Goal: Task Accomplishment & Management: Complete application form

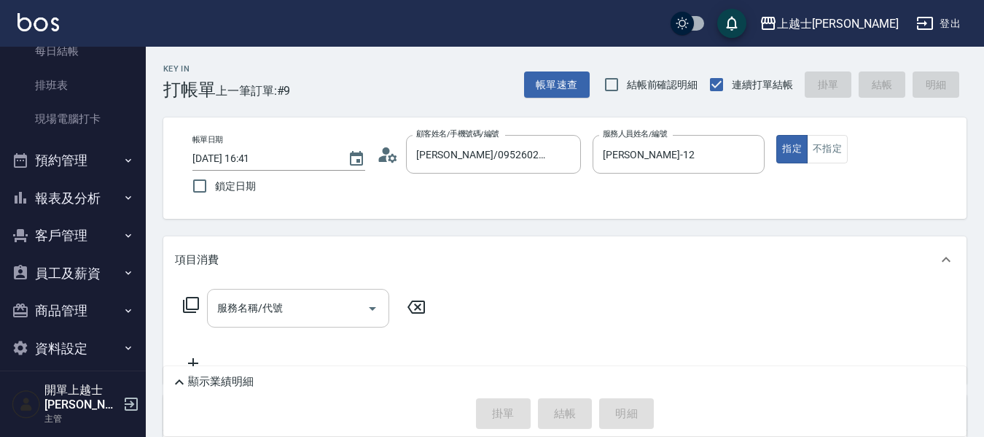
scroll to position [163, 0]
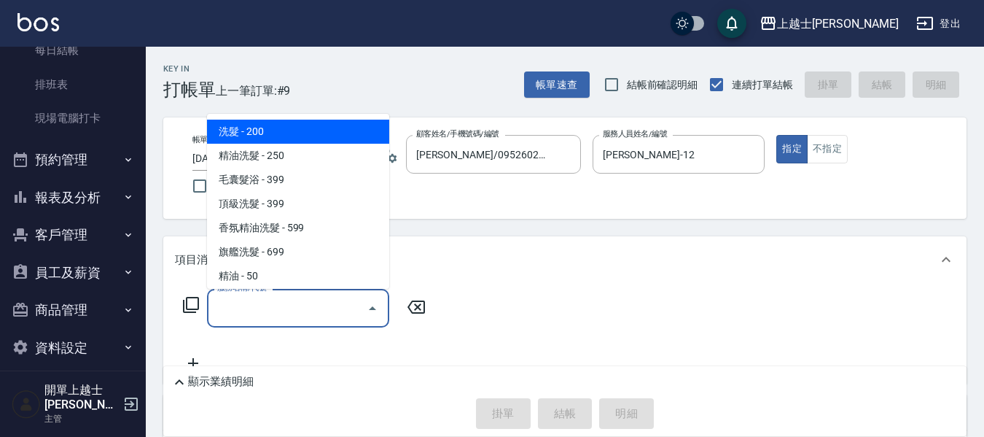
click at [291, 296] on input "服務名稱/代號" at bounding box center [287, 308] width 147 height 26
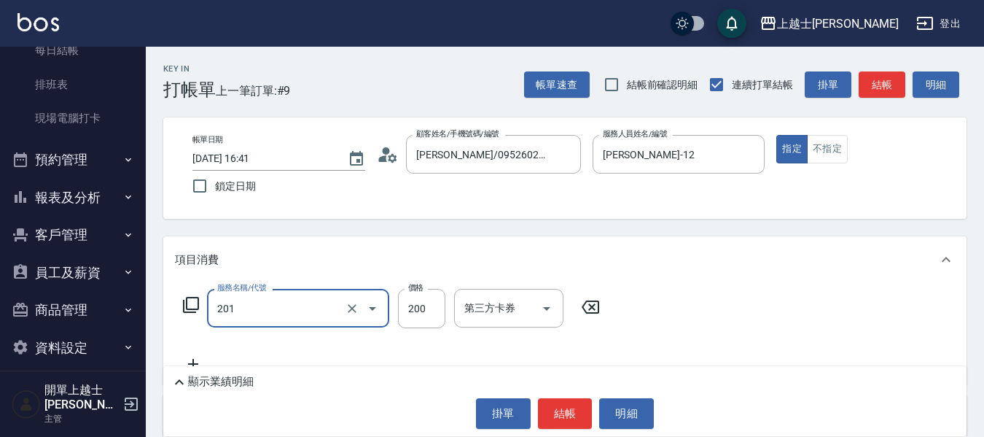
type input "B級單剪(201)"
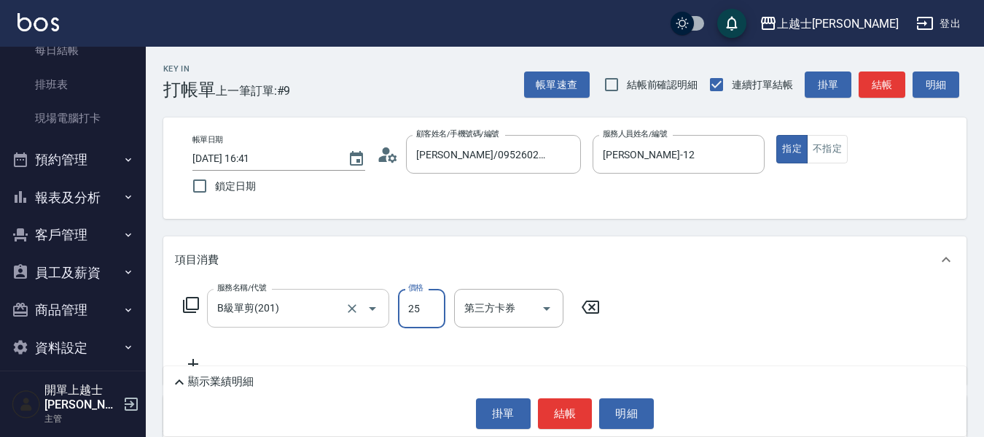
type input "250"
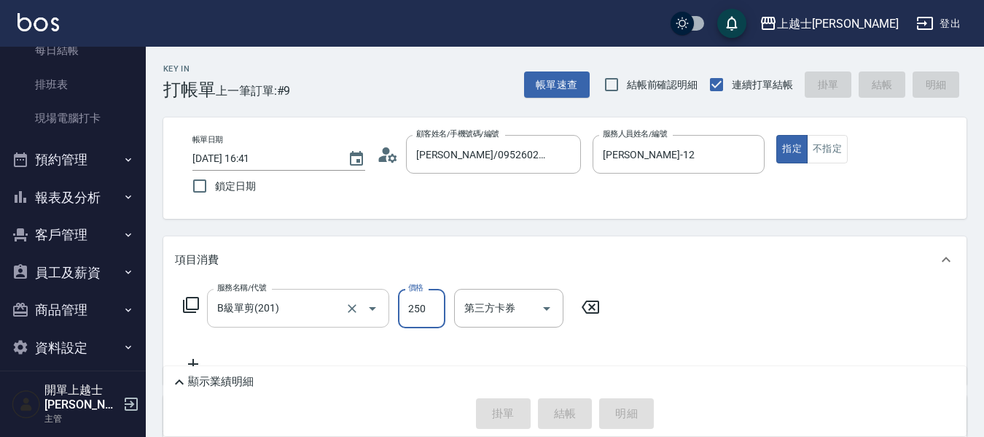
type input "[DATE] 17:29"
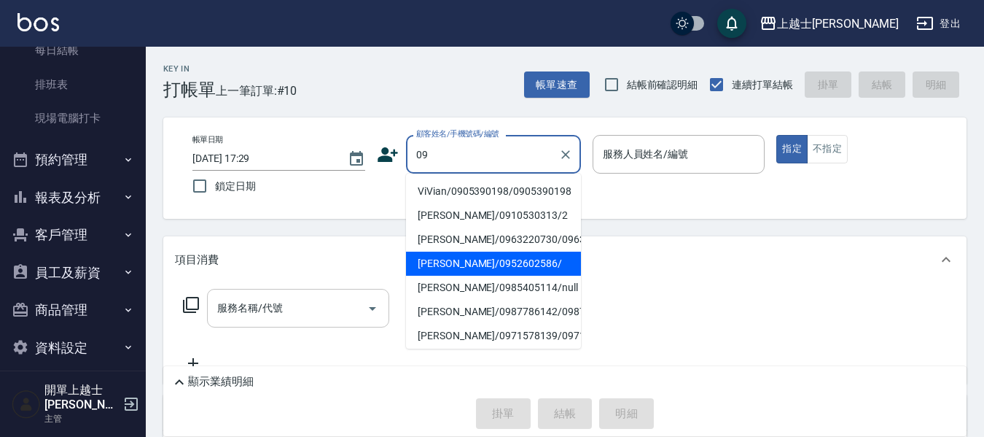
type input "[PERSON_NAME]/0952602586/"
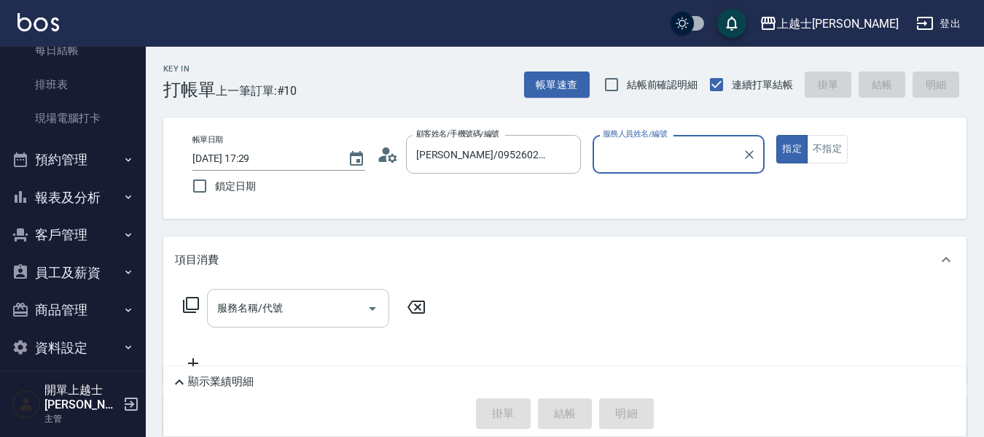
type input "[PERSON_NAME]-12"
click at [776, 135] on button "指定" at bounding box center [791, 149] width 31 height 28
type button "true"
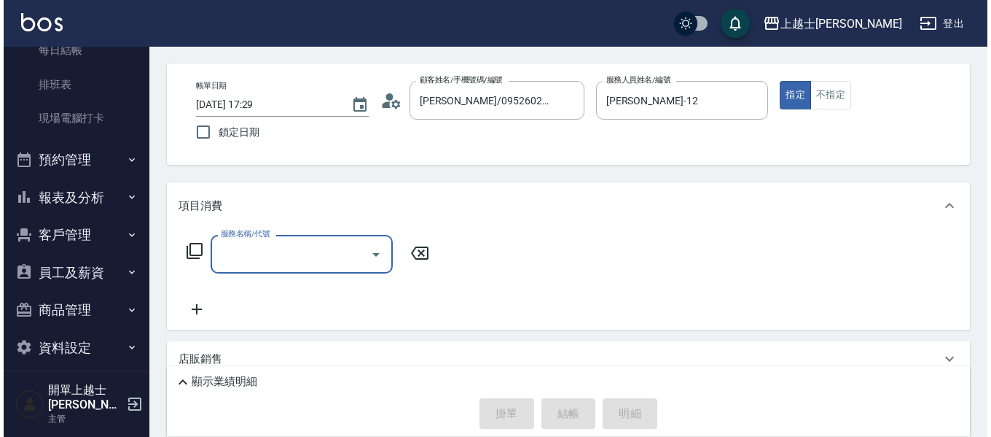
scroll to position [73, 0]
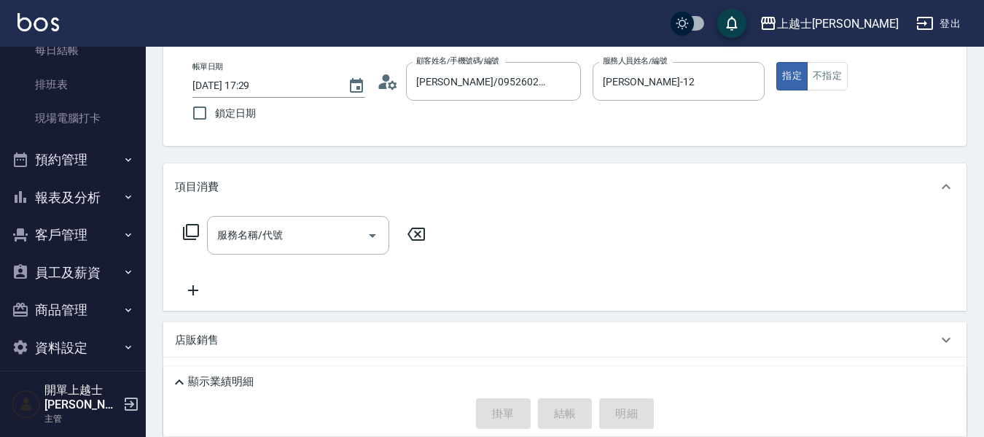
click at [196, 236] on icon at bounding box center [191, 232] width 16 height 16
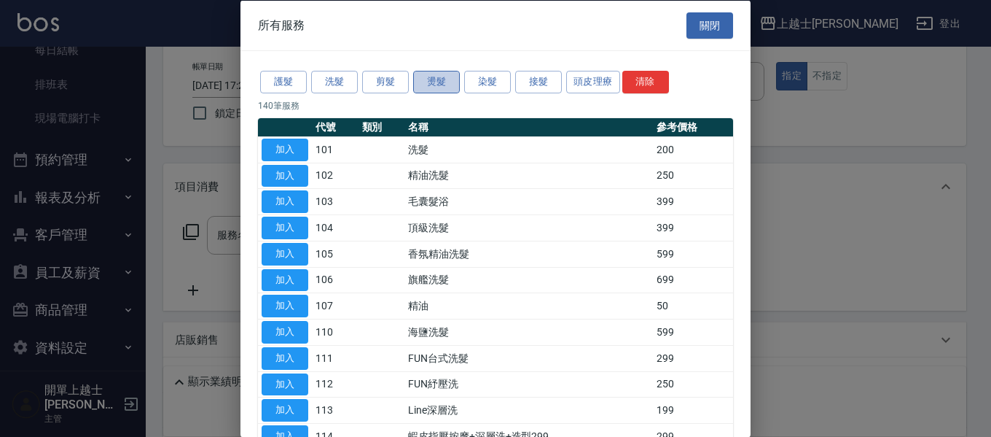
click at [438, 82] on button "燙髮" at bounding box center [436, 82] width 47 height 23
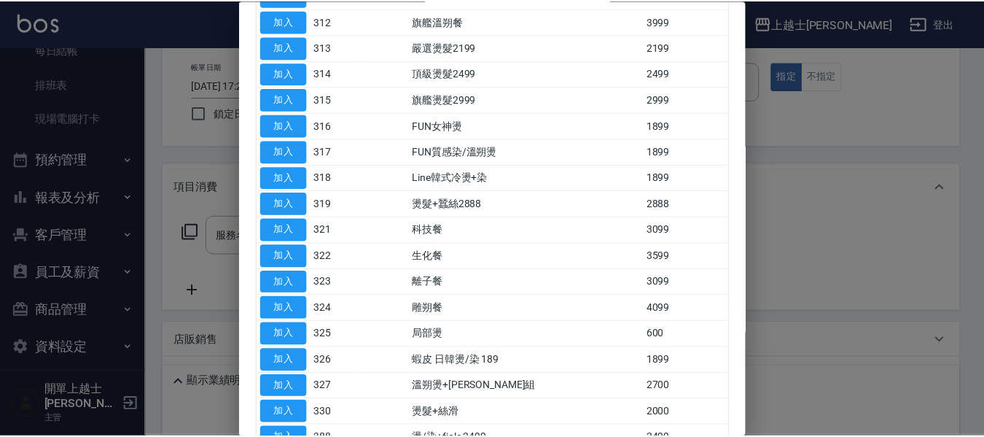
scroll to position [437, 0]
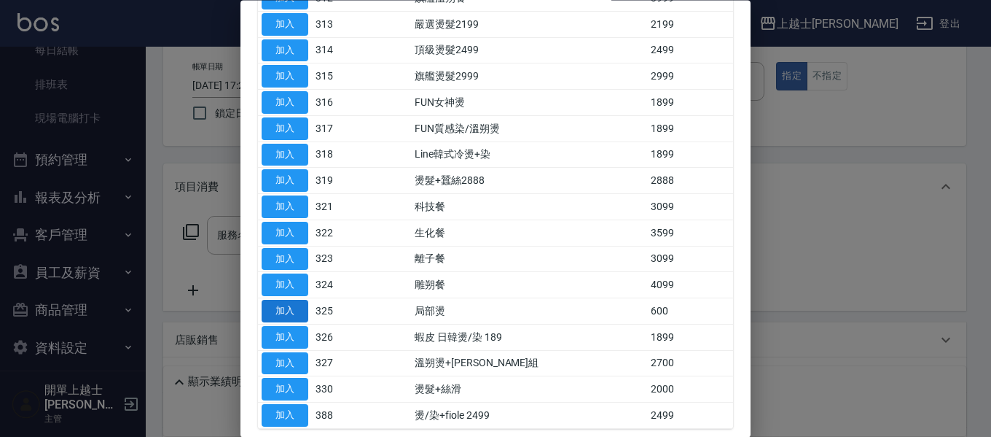
click at [296, 316] on button "加入" at bounding box center [285, 311] width 47 height 23
type input "局部燙(325)"
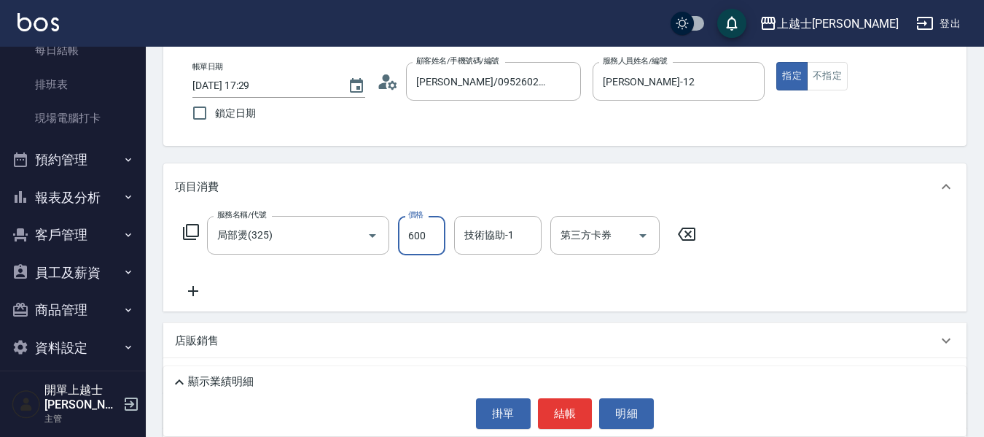
click at [437, 253] on input "600" at bounding box center [421, 235] width 47 height 39
type input "750"
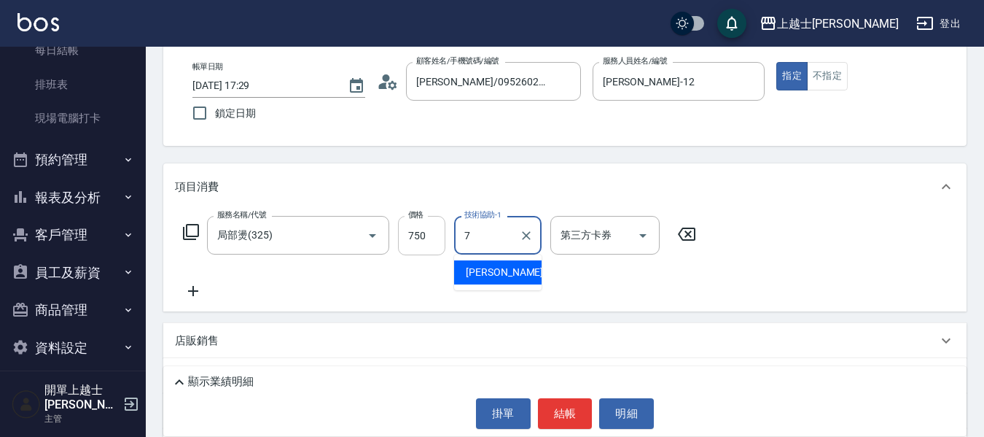
type input "[PERSON_NAME]-7"
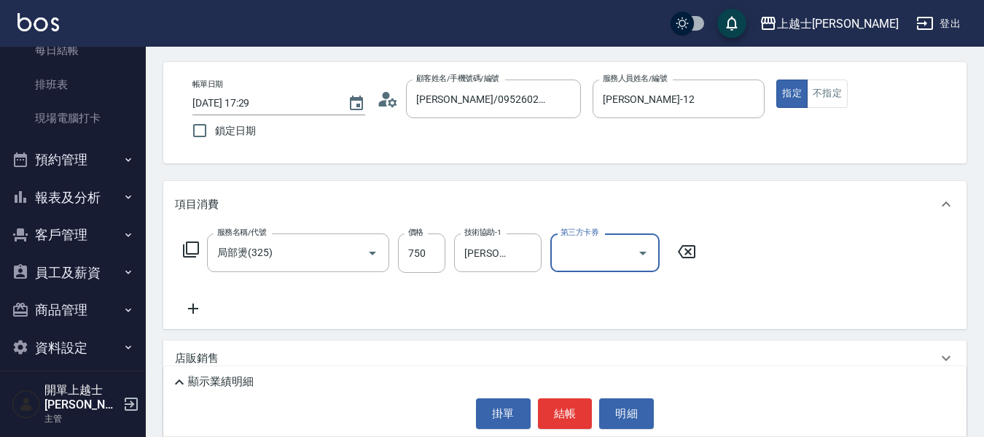
scroll to position [0, 0]
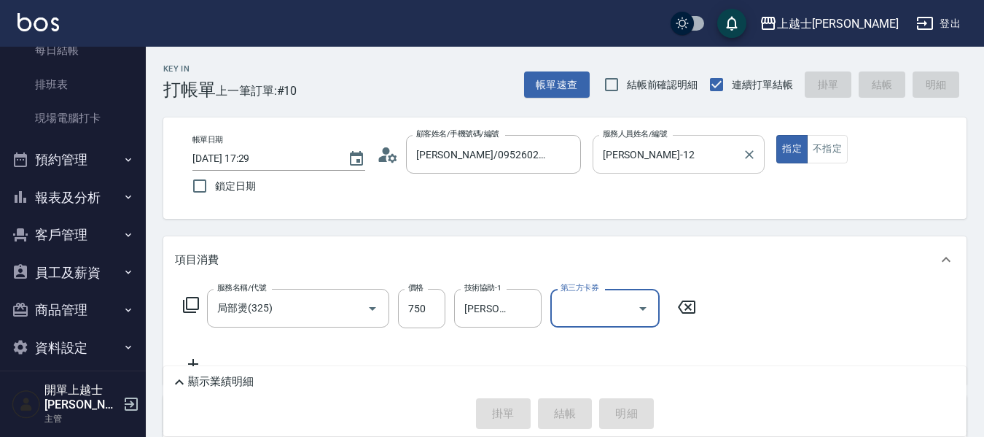
type input "[DATE] 17:56"
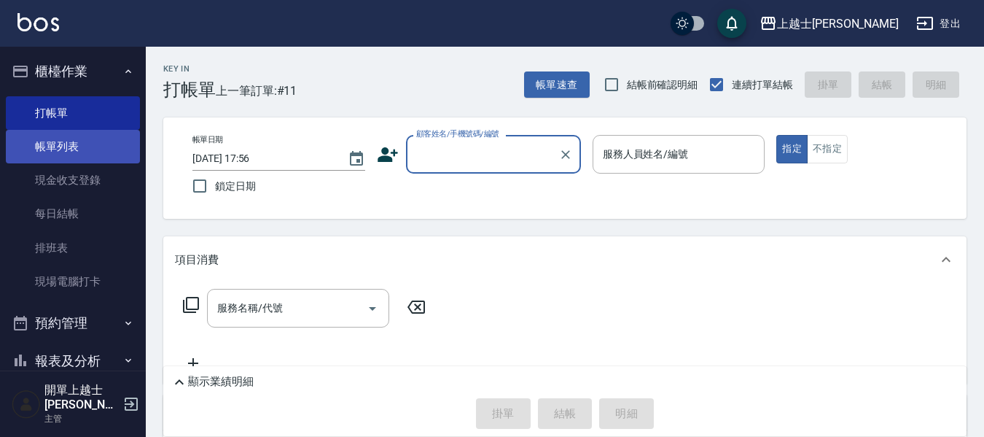
click at [65, 158] on link "帳單列表" at bounding box center [73, 147] width 134 height 34
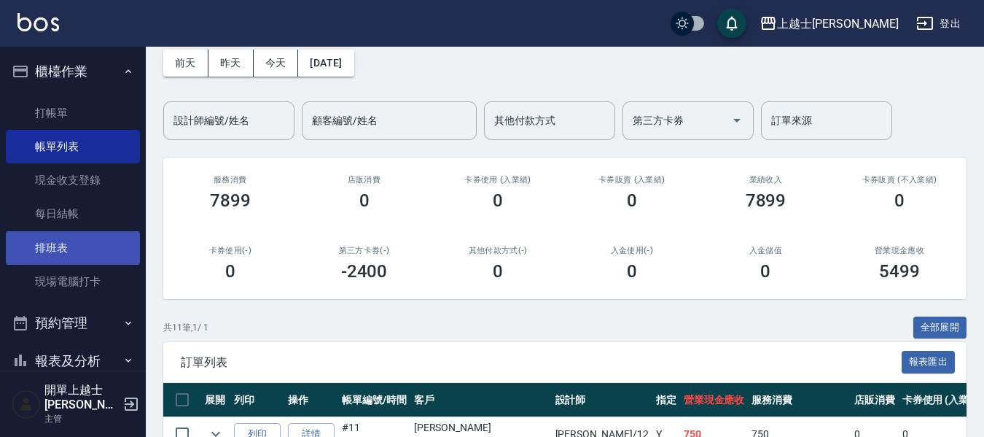
scroll to position [63, 0]
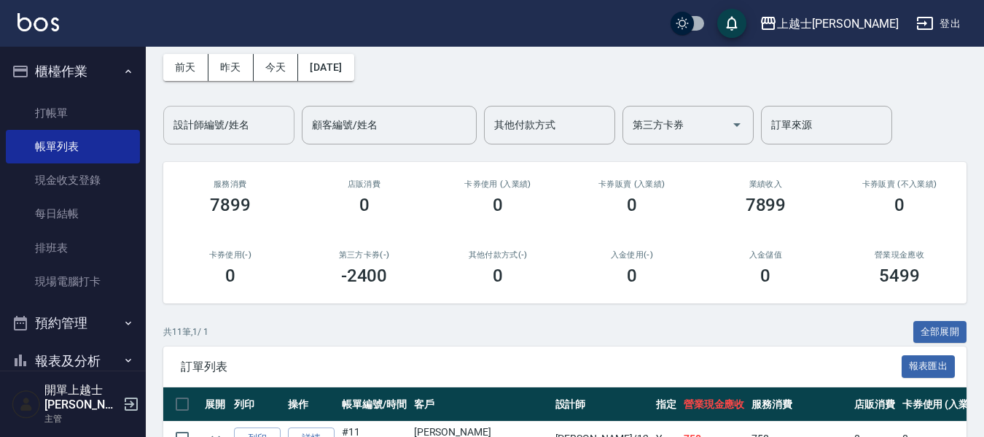
click at [189, 114] on div "設計師編號/姓名 設計師編號/姓名" at bounding box center [228, 125] width 131 height 39
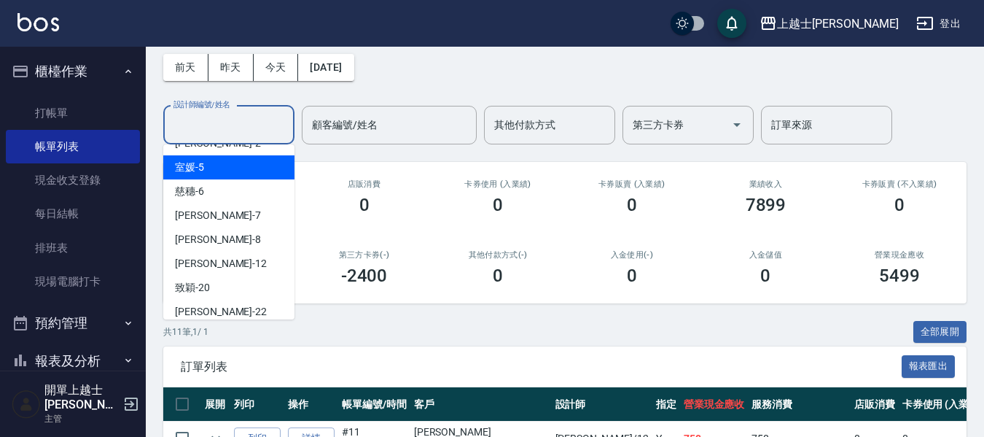
scroll to position [146, 0]
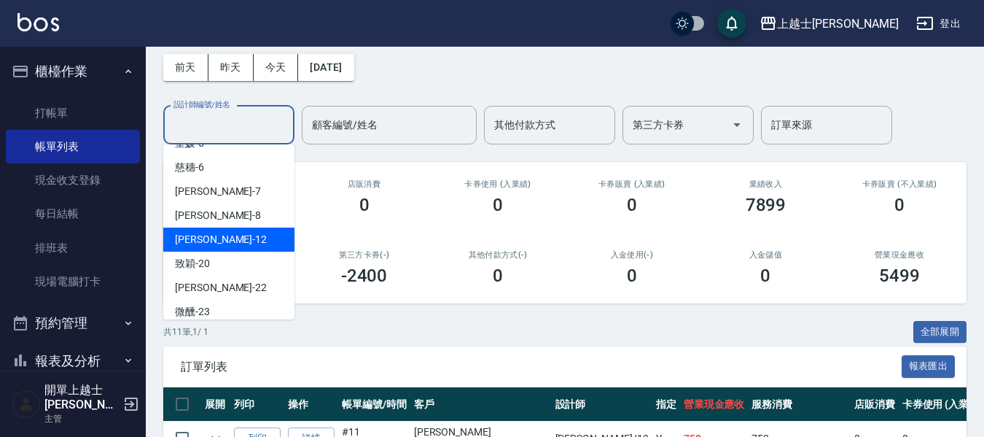
click at [214, 227] on div "[PERSON_NAME] -12" at bounding box center [228, 239] width 131 height 24
type input "[PERSON_NAME]-12"
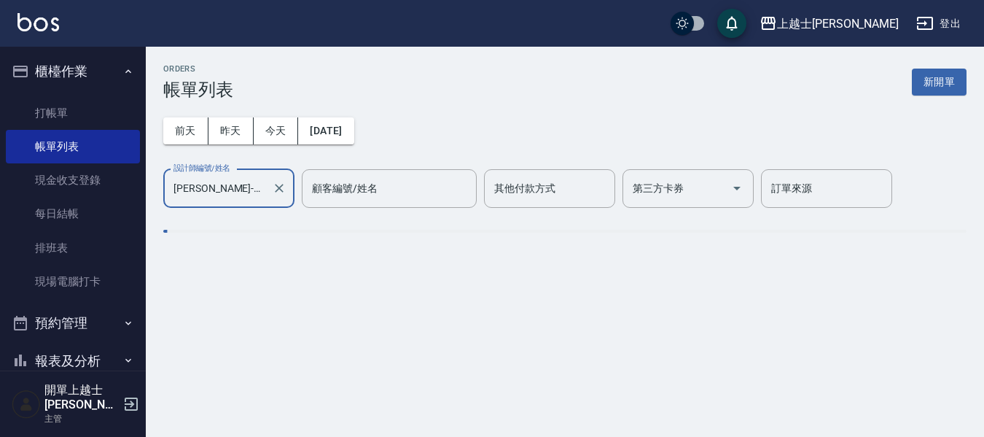
scroll to position [0, 0]
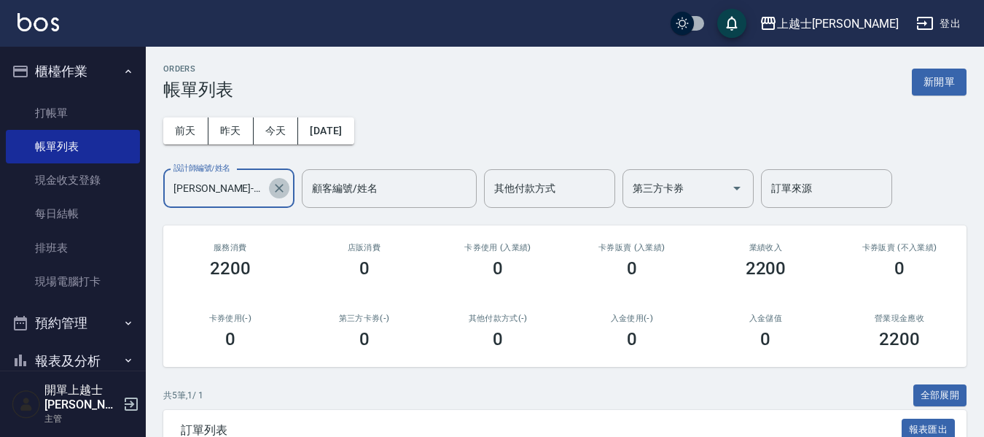
click at [281, 192] on icon "Clear" at bounding box center [279, 188] width 15 height 15
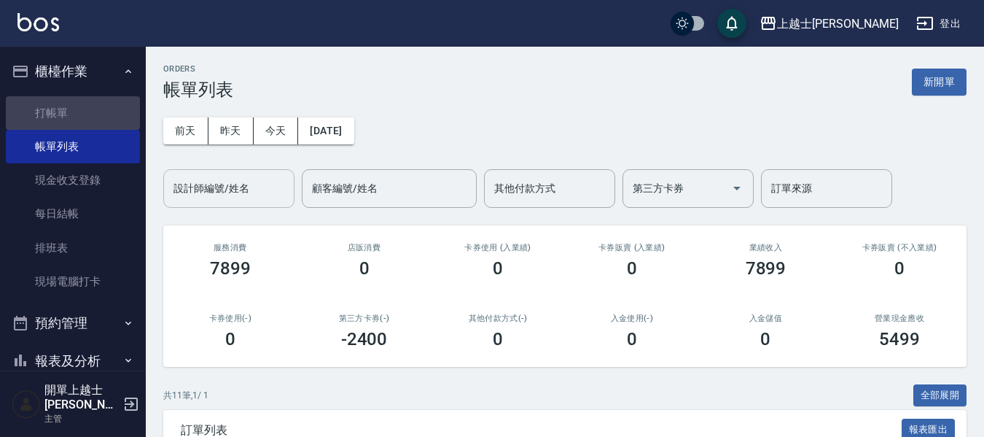
drag, startPoint x: 84, startPoint y: 109, endPoint x: 0, endPoint y: 153, distance: 94.9
click at [85, 109] on link "打帳單" at bounding box center [73, 113] width 134 height 34
